Goal: Go to known website: Access a specific website the user already knows

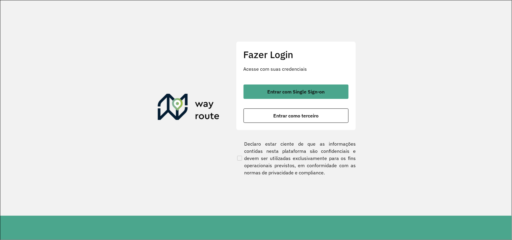
click at [307, 123] on div "Fazer Login Acesse com suas credenciais Entrar com Single Sign-on Entrar como t…" at bounding box center [296, 85] width 120 height 89
click at [307, 121] on button "Entrar como terceiro" at bounding box center [296, 116] width 105 height 14
